Goal: Task Accomplishment & Management: Manage account settings

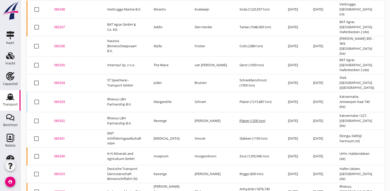
scroll to position [379, 0]
click at [55, 171] on div "085329" at bounding box center [74, 173] width 41 height 5
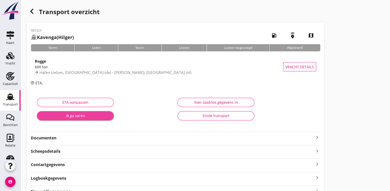
click at [76, 117] on div "Ik ga varen" at bounding box center [75, 115] width 69 height 5
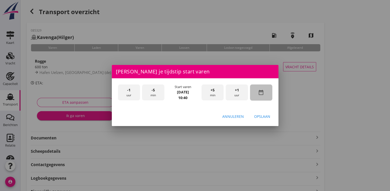
click at [259, 92] on icon "date_range" at bounding box center [261, 92] width 6 height 6
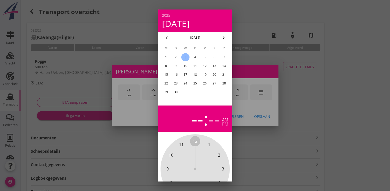
click at [165, 58] on div "1" at bounding box center [166, 57] width 8 height 8
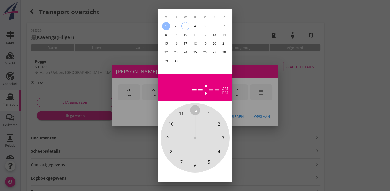
scroll to position [46, 0]
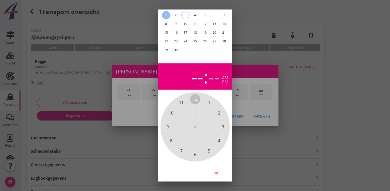
click at [219, 170] on div "Oké" at bounding box center [217, 172] width 14 height 5
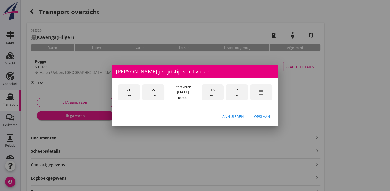
click at [242, 96] on div "+1 uur" at bounding box center [237, 92] width 22 height 16
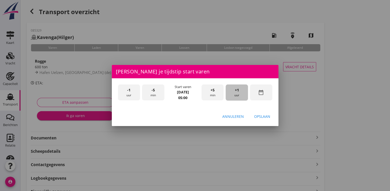
click at [242, 96] on div "+1 uur" at bounding box center [237, 92] width 22 height 16
click at [258, 115] on div "Opslaan" at bounding box center [262, 116] width 16 height 5
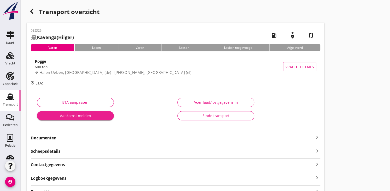
click at [70, 115] on div "Aankomst melden" at bounding box center [75, 115] width 69 height 5
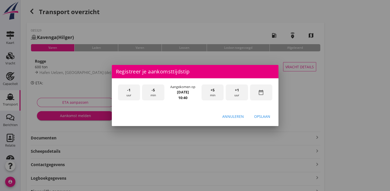
click at [267, 97] on div "date_range" at bounding box center [261, 92] width 22 height 16
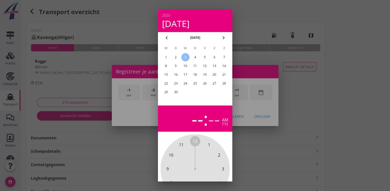
click at [168, 59] on div "1" at bounding box center [166, 57] width 8 height 8
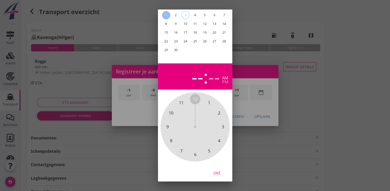
click at [216, 170] on div "Oké" at bounding box center [217, 172] width 14 height 5
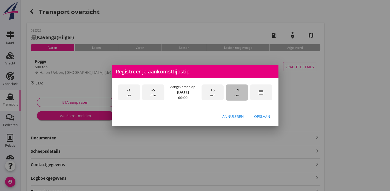
click at [241, 95] on div "+1 uur" at bounding box center [237, 92] width 22 height 16
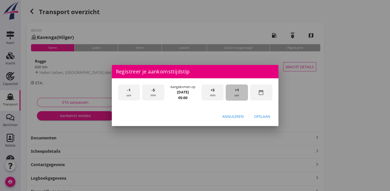
click at [241, 95] on div "+1 uur" at bounding box center [237, 92] width 22 height 16
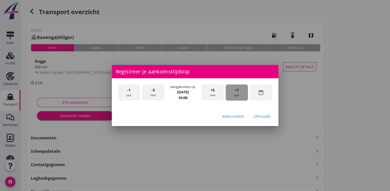
click at [241, 95] on div "+1 uur" at bounding box center [237, 92] width 22 height 16
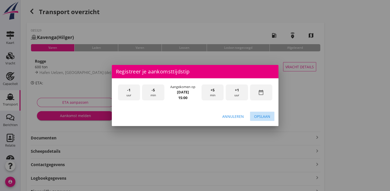
click at [266, 118] on div "Opslaan" at bounding box center [262, 116] width 16 height 5
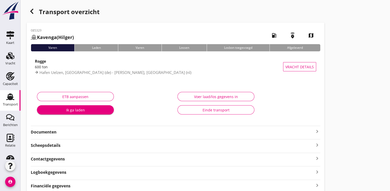
click at [103, 113] on button "Ik ga laden" at bounding box center [75, 109] width 77 height 9
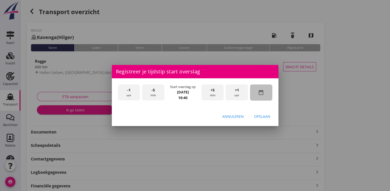
drag, startPoint x: 260, startPoint y: 96, endPoint x: 232, endPoint y: 85, distance: 30.0
click at [260, 96] on div "date_range" at bounding box center [261, 92] width 22 height 16
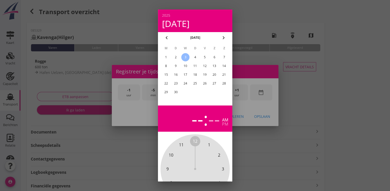
click at [179, 59] on div "2" at bounding box center [176, 57] width 8 height 8
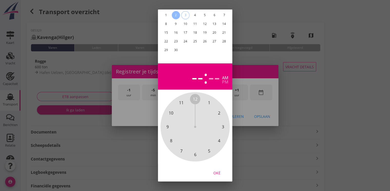
click at [219, 171] on div "Oké" at bounding box center [217, 172] width 14 height 5
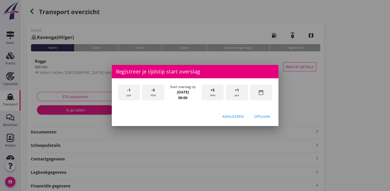
click at [237, 93] on div "+1 uur" at bounding box center [237, 92] width 22 height 16
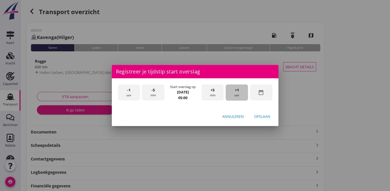
click at [237, 93] on div "+1 uur" at bounding box center [237, 92] width 22 height 16
click at [260, 116] on div "Opslaan" at bounding box center [262, 116] width 16 height 5
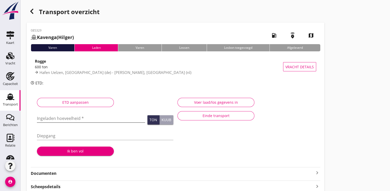
drag, startPoint x: 76, startPoint y: 108, endPoint x: 69, endPoint y: 121, distance: 14.3
click at [76, 109] on div "ETD aanpassen Ingeladen hoeveelheid * Ton Kuub Diepgang Ik ben vol" at bounding box center [105, 128] width 141 height 68
click at [70, 121] on input "Ingeladen hoeveelheid *" at bounding box center [91, 118] width 108 height 8
type input "602.925"
click at [74, 155] on button "Ik ben vol" at bounding box center [75, 151] width 77 height 9
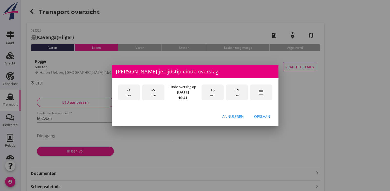
click at [255, 91] on div "date_range" at bounding box center [261, 92] width 22 height 16
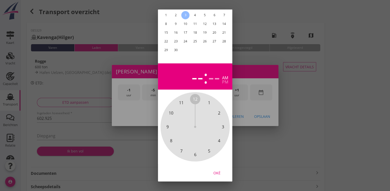
click at [222, 170] on div "Oké" at bounding box center [217, 172] width 14 height 5
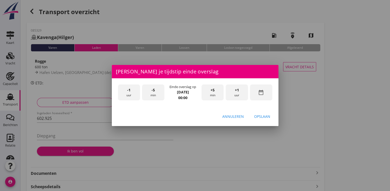
click at [265, 91] on div "date_range" at bounding box center [261, 92] width 22 height 16
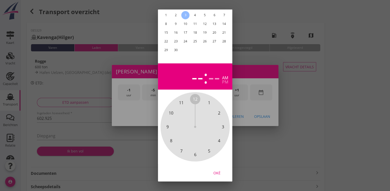
scroll to position [0, 0]
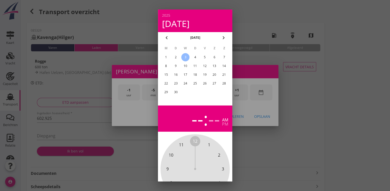
click at [176, 56] on div "2" at bounding box center [176, 57] width 8 height 8
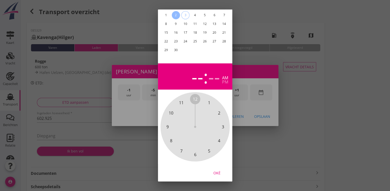
scroll to position [46, 0]
click at [218, 170] on div "Oké" at bounding box center [217, 172] width 14 height 5
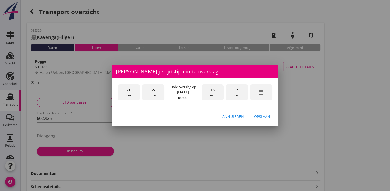
click at [239, 90] on span "+1" at bounding box center [237, 90] width 4 height 6
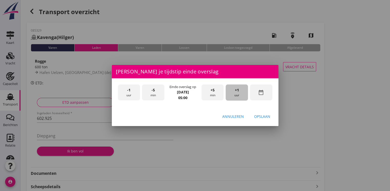
click at [239, 90] on span "+1" at bounding box center [237, 90] width 4 height 6
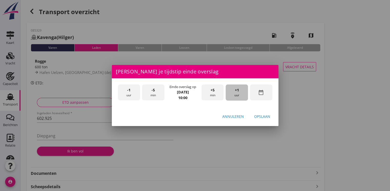
click at [239, 90] on span "+1" at bounding box center [237, 90] width 4 height 6
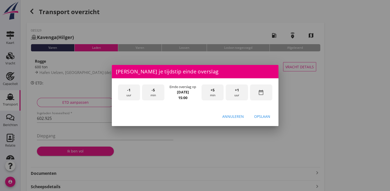
click at [239, 90] on span "+1" at bounding box center [237, 90] width 4 height 6
click at [211, 90] on span "+5" at bounding box center [213, 90] width 4 height 6
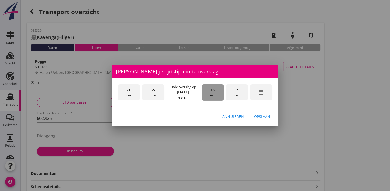
click at [211, 90] on span "+5" at bounding box center [213, 90] width 4 height 6
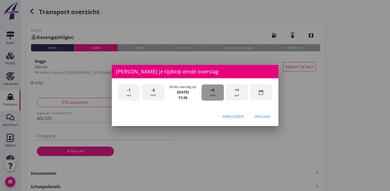
click at [211, 90] on span "+5" at bounding box center [213, 90] width 4 height 6
click at [267, 119] on div "Opslaan" at bounding box center [262, 116] width 16 height 5
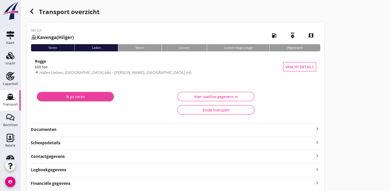
click at [72, 96] on div "Ik ga varen" at bounding box center [75, 96] width 69 height 5
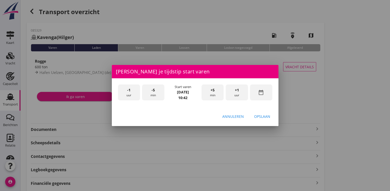
click at [133, 95] on div "-1 uur" at bounding box center [129, 92] width 22 height 16
click at [155, 94] on div "-5 min" at bounding box center [153, 92] width 22 height 16
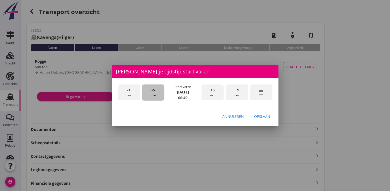
click at [155, 94] on div "-5 min" at bounding box center [153, 92] width 22 height 16
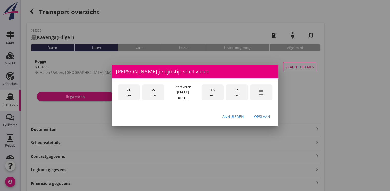
click at [155, 94] on div "-5 min" at bounding box center [153, 92] width 22 height 16
click at [272, 118] on button "Opslaan" at bounding box center [262, 116] width 24 height 9
